Goal: Navigation & Orientation: Find specific page/section

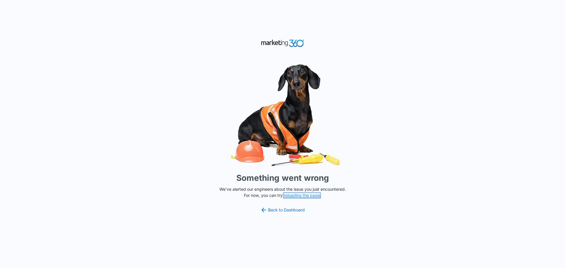
click at [301, 194] on button "reloading the page" at bounding box center [302, 195] width 36 height 5
click at [289, 210] on link "Back to Dashboard" at bounding box center [282, 209] width 45 height 7
